Goal: Information Seeking & Learning: Learn about a topic

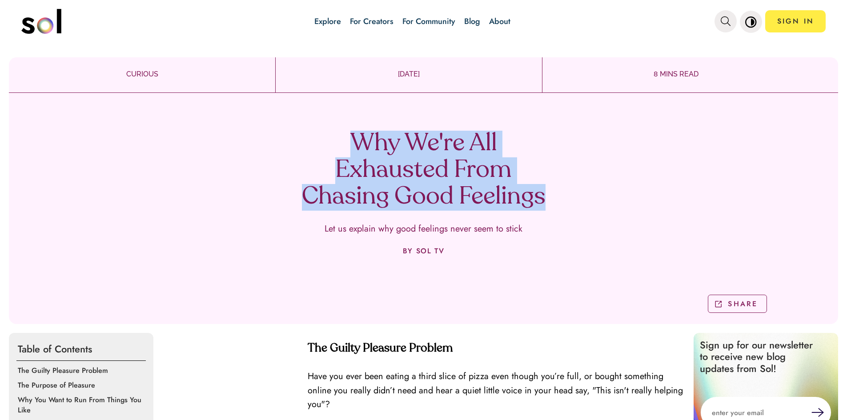
drag, startPoint x: 344, startPoint y: 134, endPoint x: 539, endPoint y: 196, distance: 204.7
click at [539, 196] on h1 "Why We're All Exhausted From Chasing Good Feelings" at bounding box center [424, 171] width 262 height 80
copy h1 "Why We're All Exhausted From Chasing Good Feelings"
